Goal: Information Seeking & Learning: Understand process/instructions

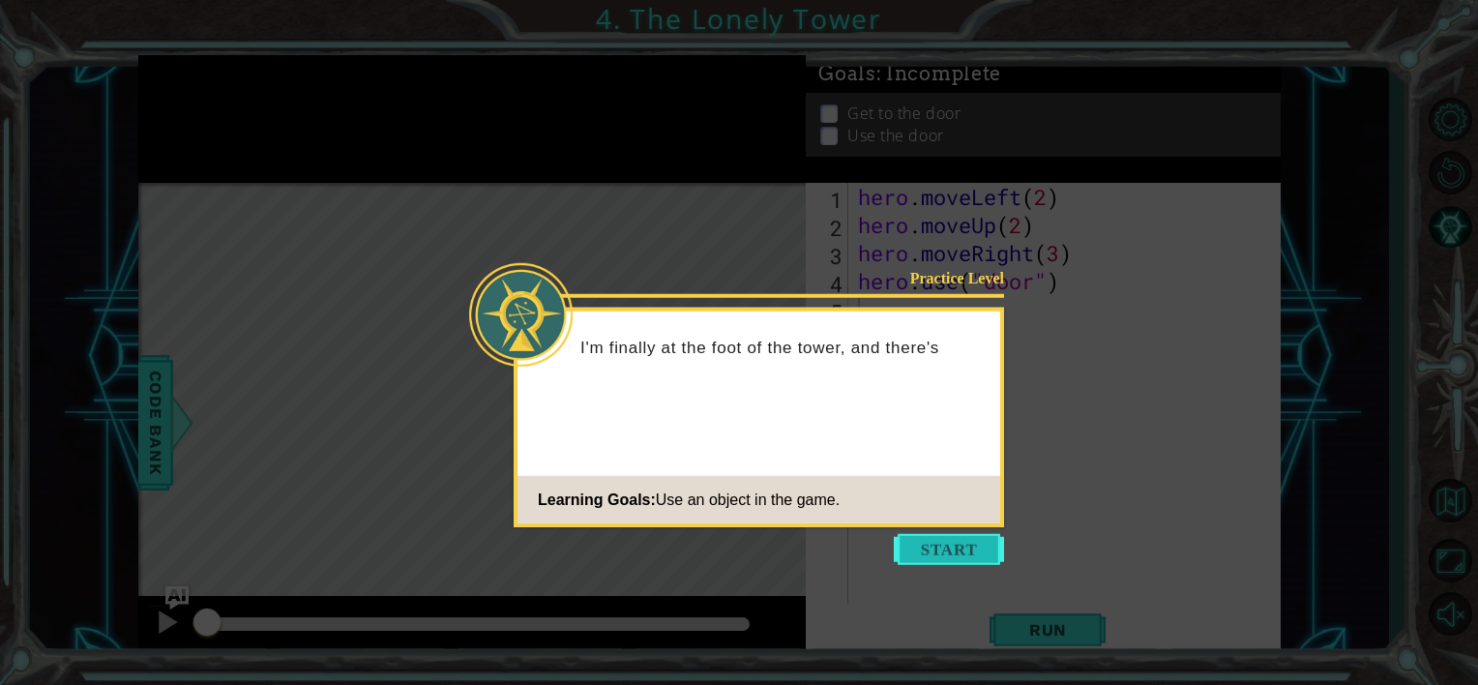
click at [968, 543] on button "Start" at bounding box center [949, 549] width 110 height 31
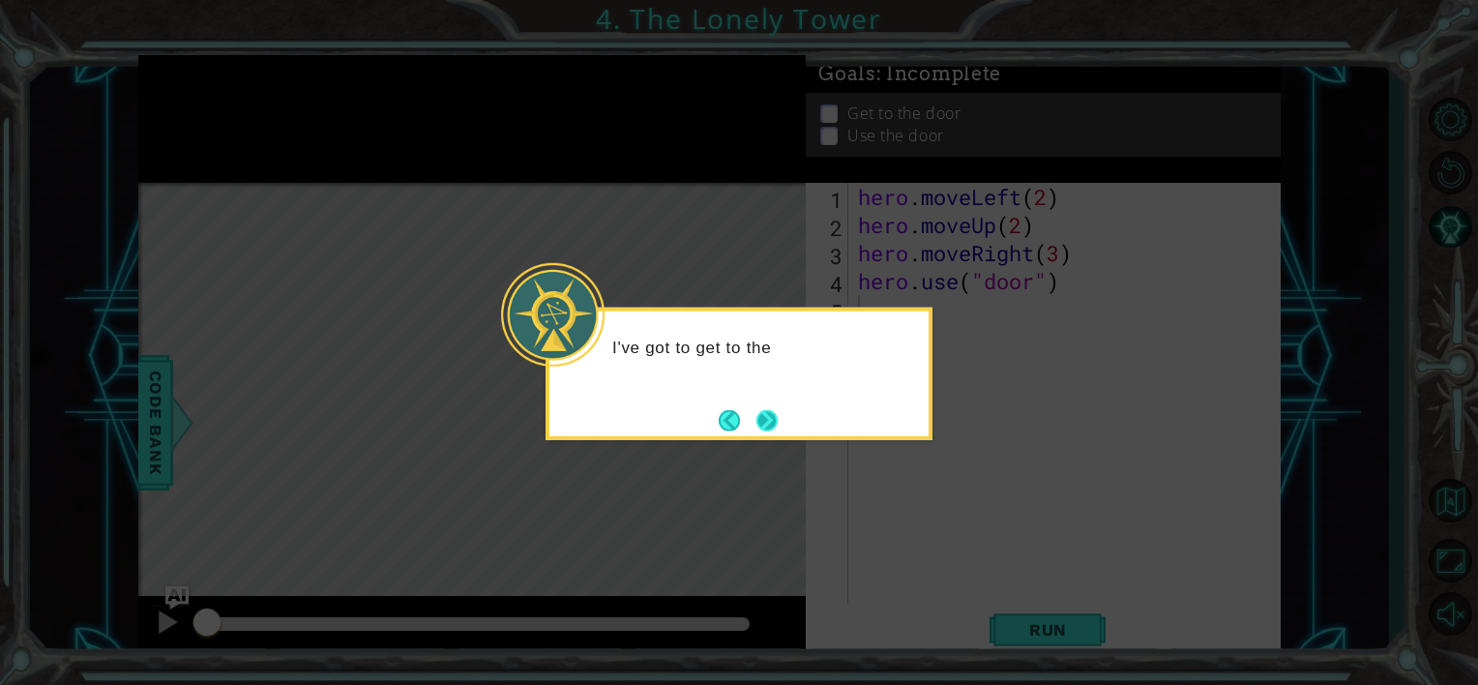
click at [774, 425] on button "Next" at bounding box center [766, 419] width 21 height 21
click at [782, 410] on div at bounding box center [739, 374] width 387 height 133
click at [766, 421] on button "Next" at bounding box center [767, 420] width 22 height 22
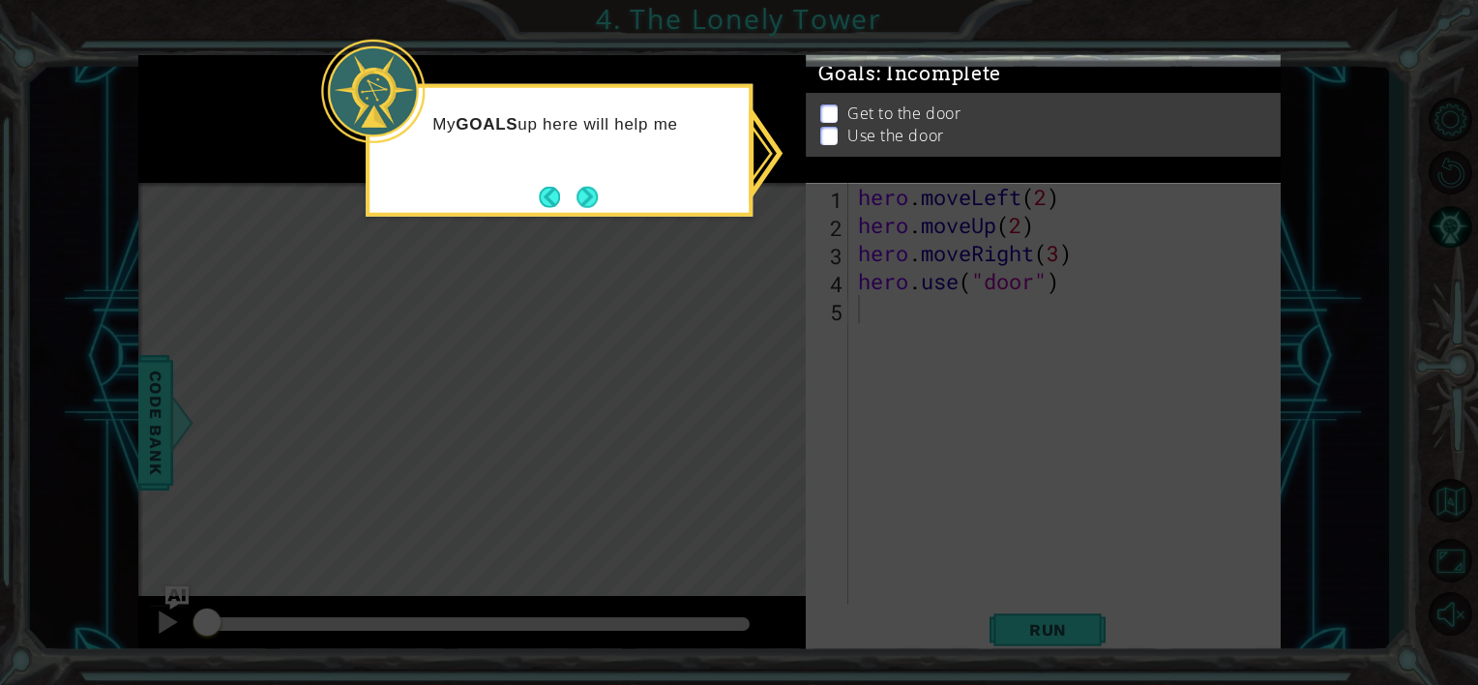
click at [581, 204] on button "Next" at bounding box center [588, 197] width 24 height 24
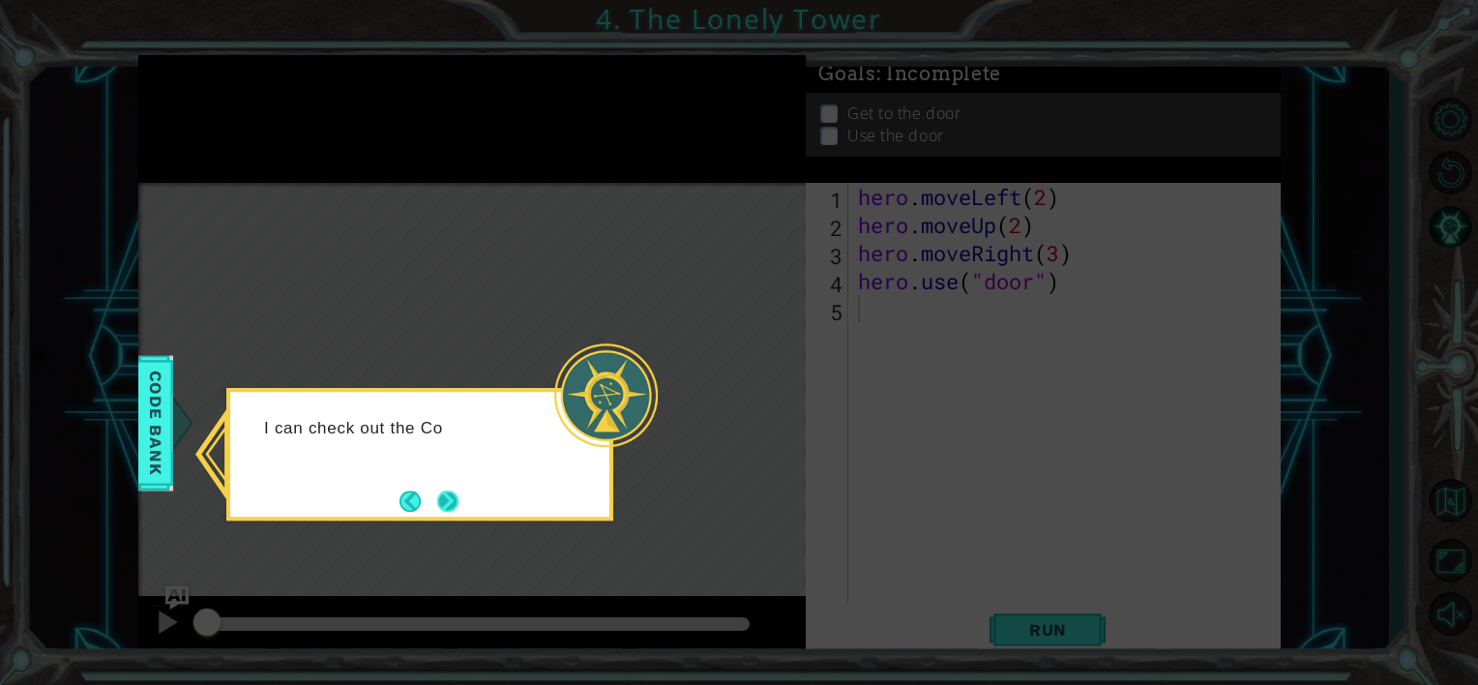
click at [458, 491] on button "Next" at bounding box center [447, 500] width 21 height 21
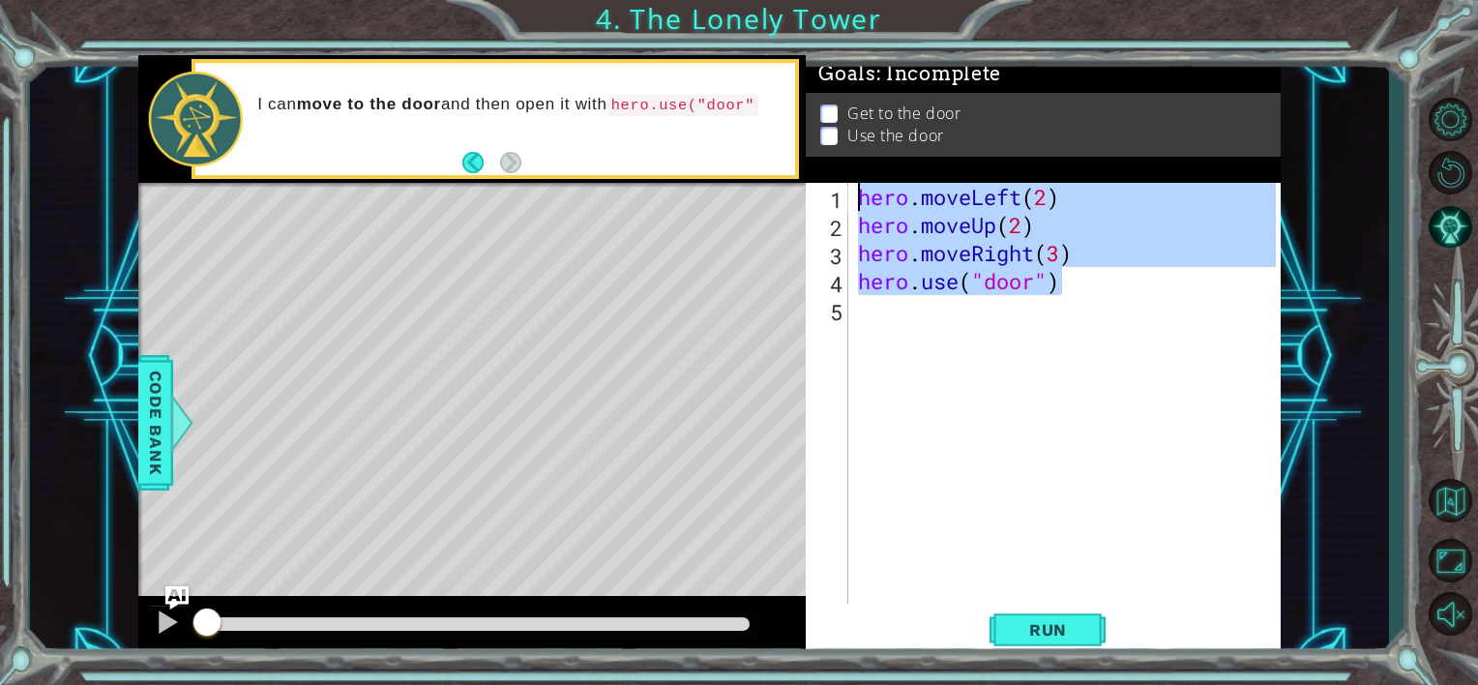
drag, startPoint x: 1072, startPoint y: 290, endPoint x: 849, endPoint y: 190, distance: 244.2
click at [849, 190] on div "1 2 3 4 5 hero . moveLeft ( 2 ) hero . moveUp ( 2 ) hero . moveRight ( 3 ) hero…" at bounding box center [1041, 393] width 470 height 421
type textarea "hero.moveLeft(2) hero.moveUp(2)"
